Goal: Transaction & Acquisition: Download file/media

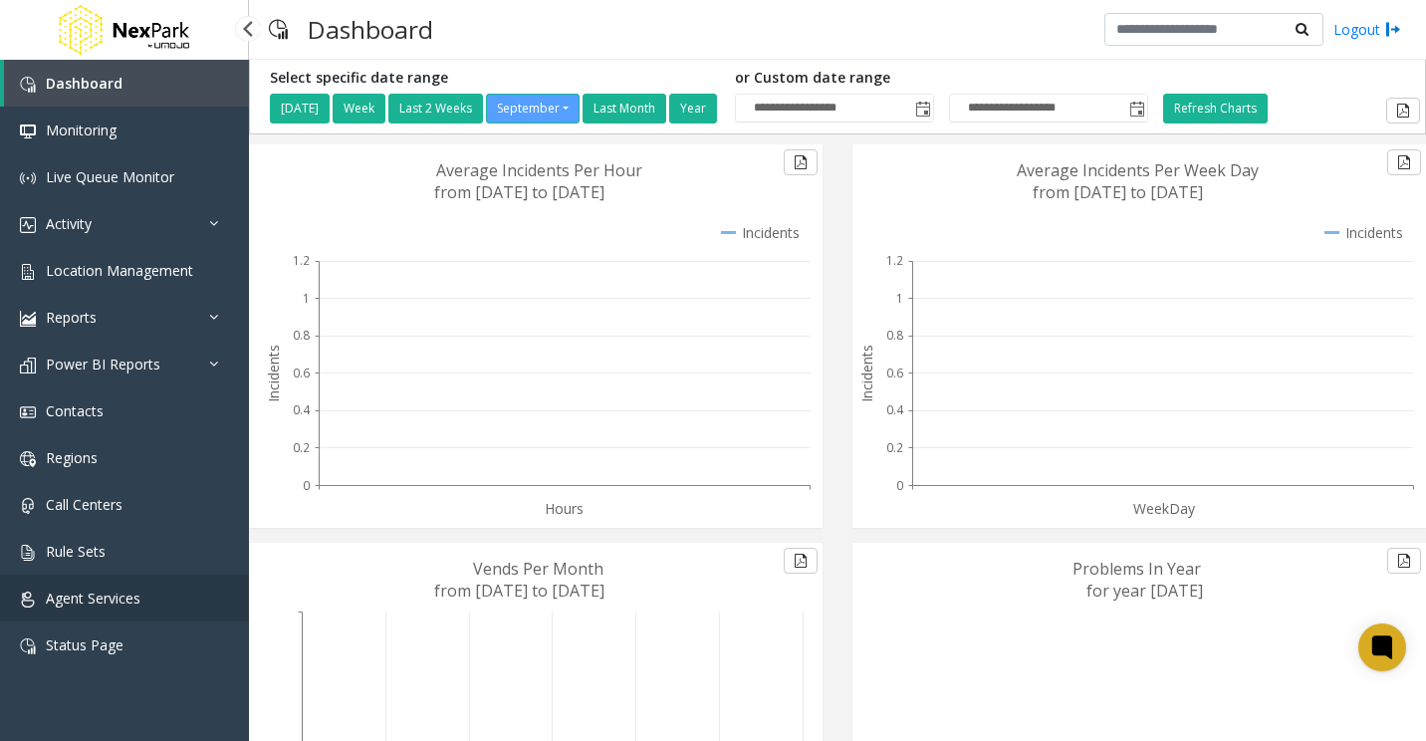
click at [100, 590] on link "Agent Services" at bounding box center [124, 597] width 249 height 47
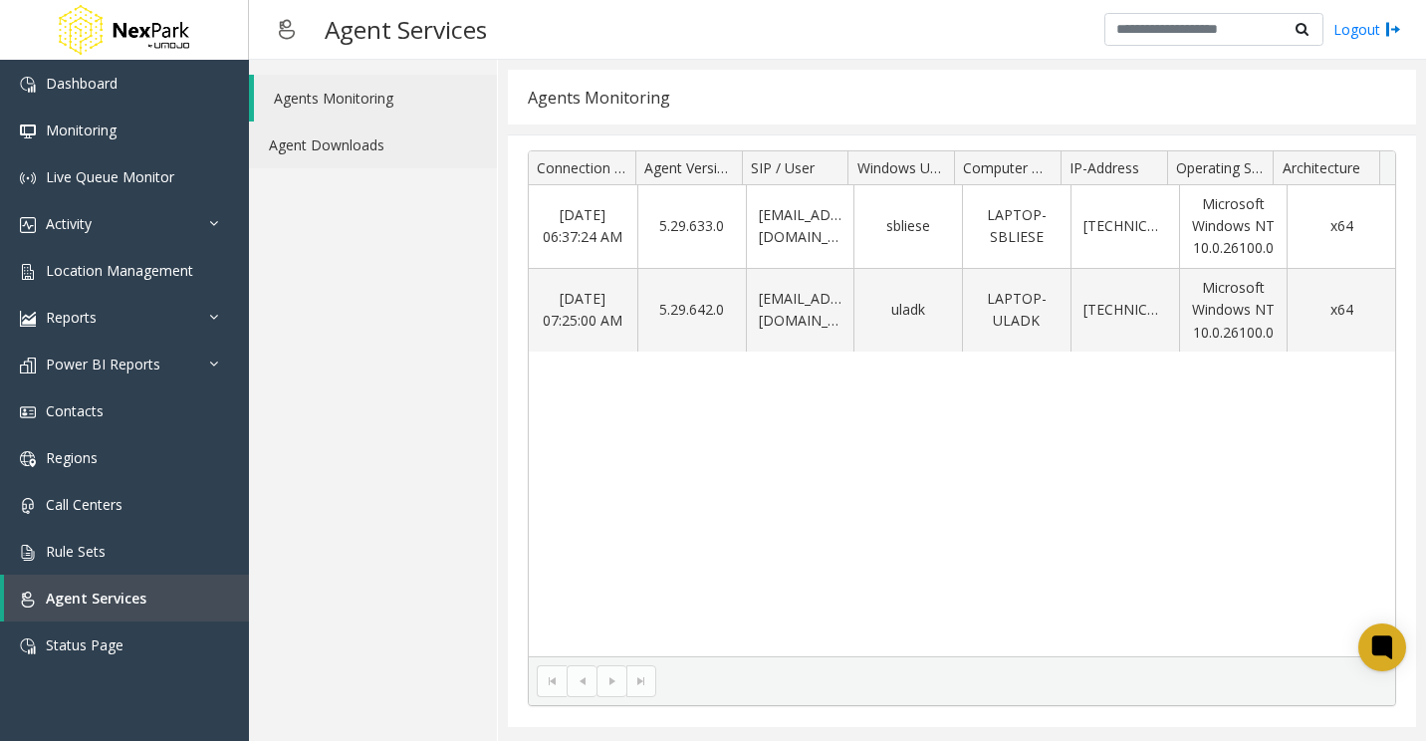
click at [347, 141] on link "Agent Downloads" at bounding box center [373, 144] width 248 height 47
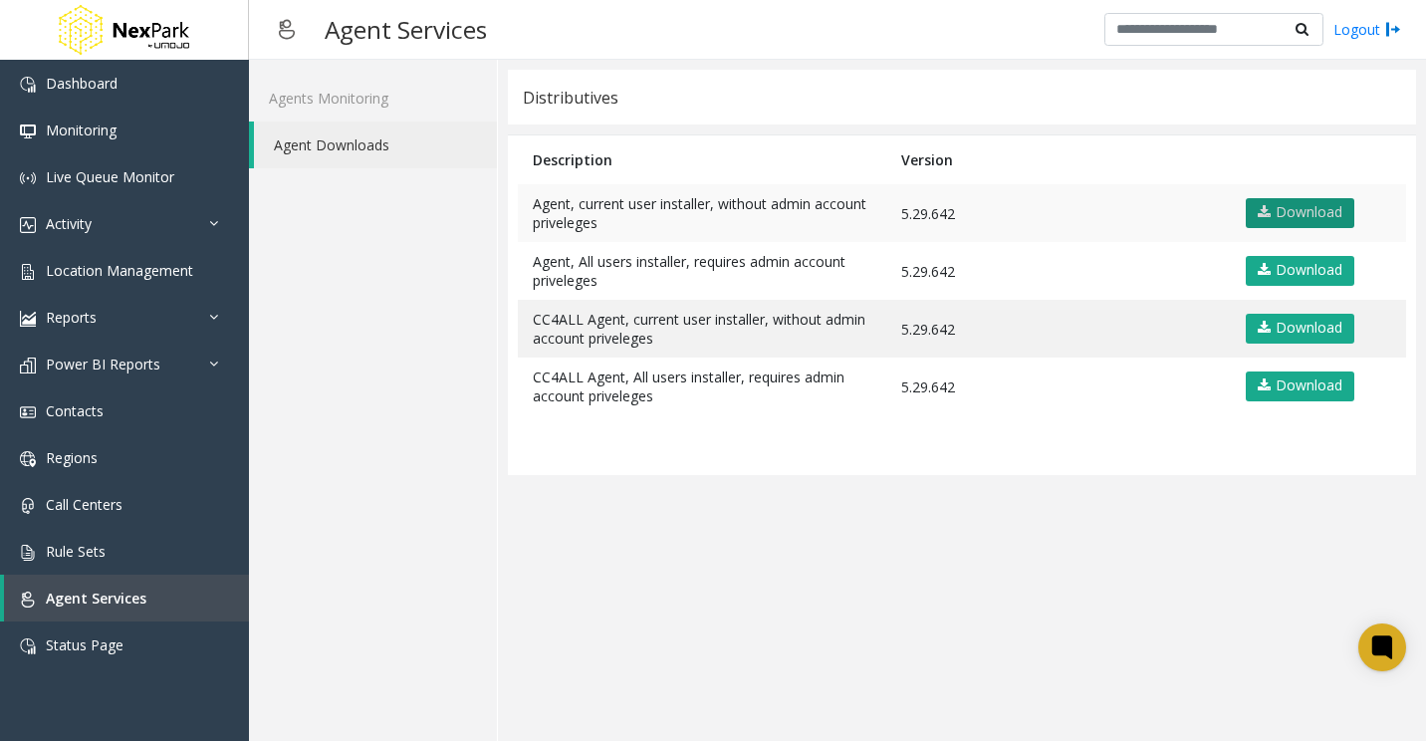
click at [1293, 214] on link "Download" at bounding box center [1300, 213] width 109 height 30
click at [121, 87] on link "Dashboard" at bounding box center [124, 83] width 249 height 47
